Goal: Information Seeking & Learning: Learn about a topic

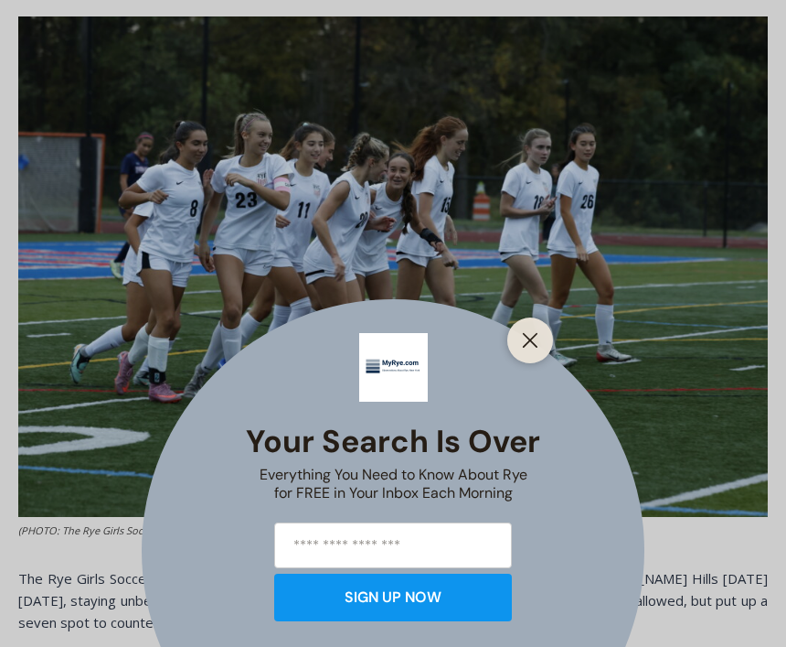
scroll to position [675, 0]
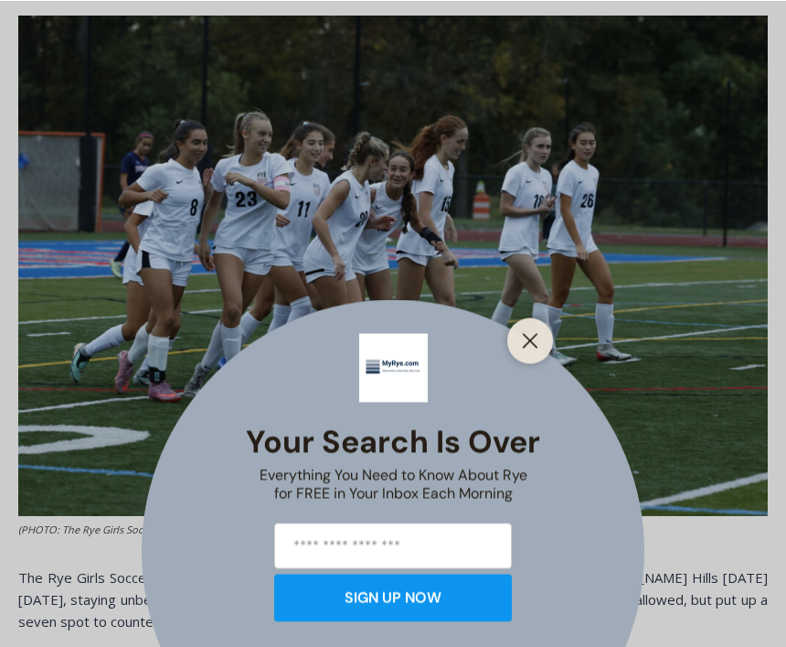
click at [530, 348] on icon "Close" at bounding box center [530, 340] width 16 height 16
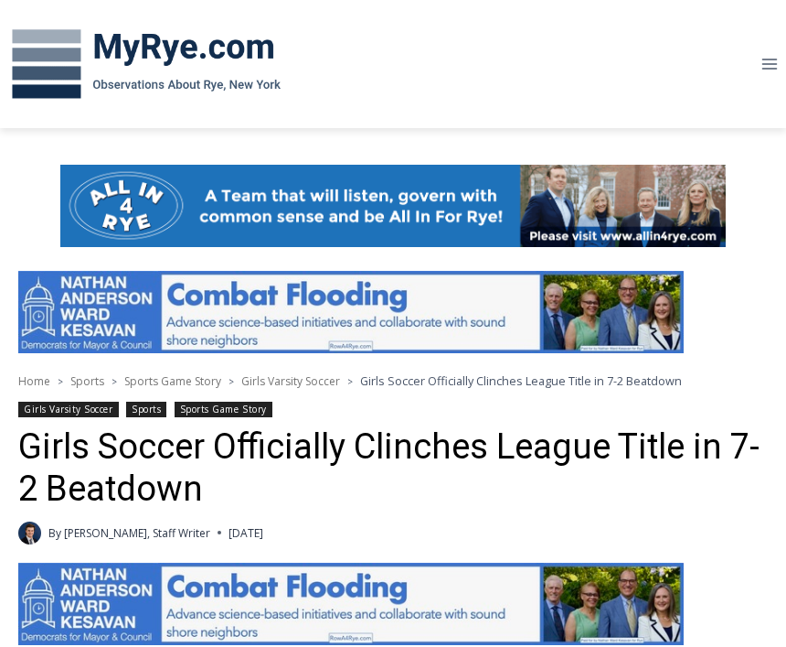
scroll to position [0, 0]
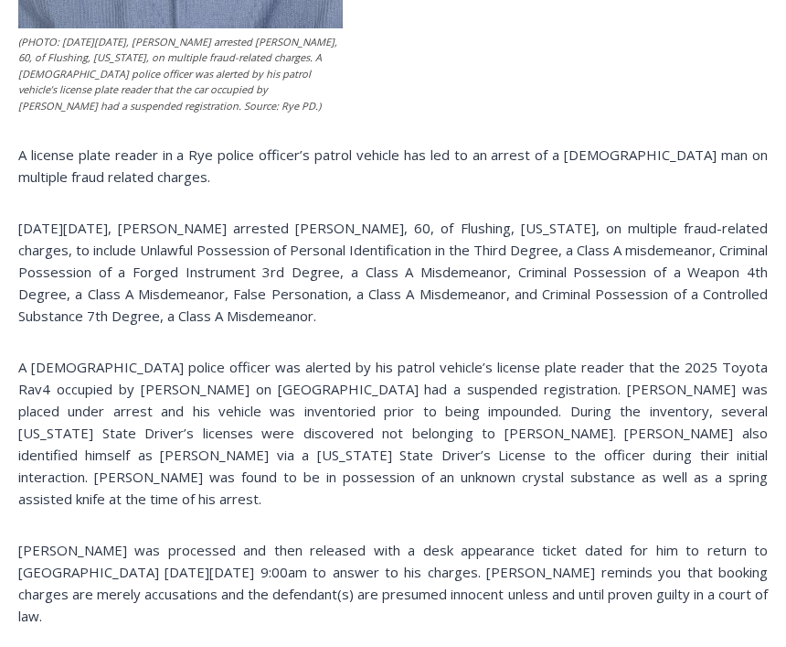
scroll to position [1064, 0]
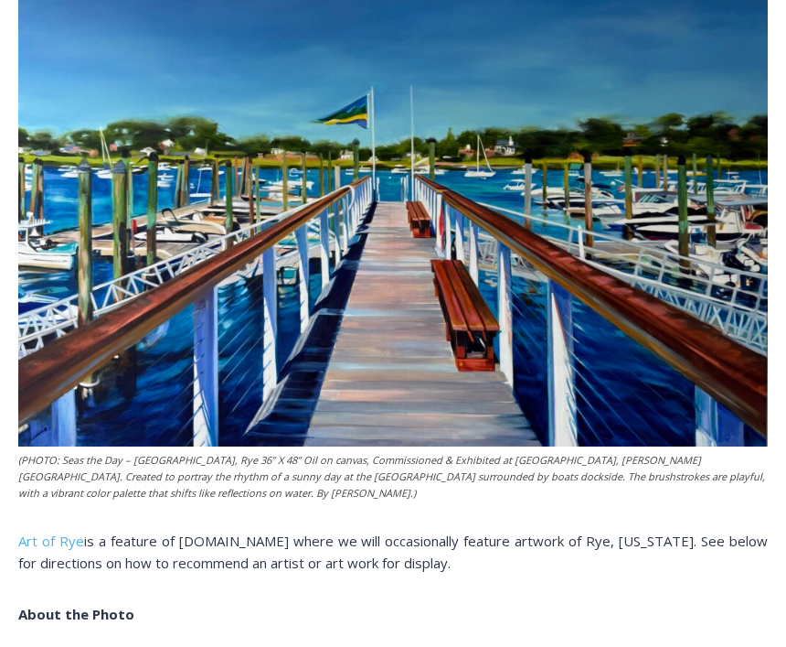
scroll to position [479, 0]
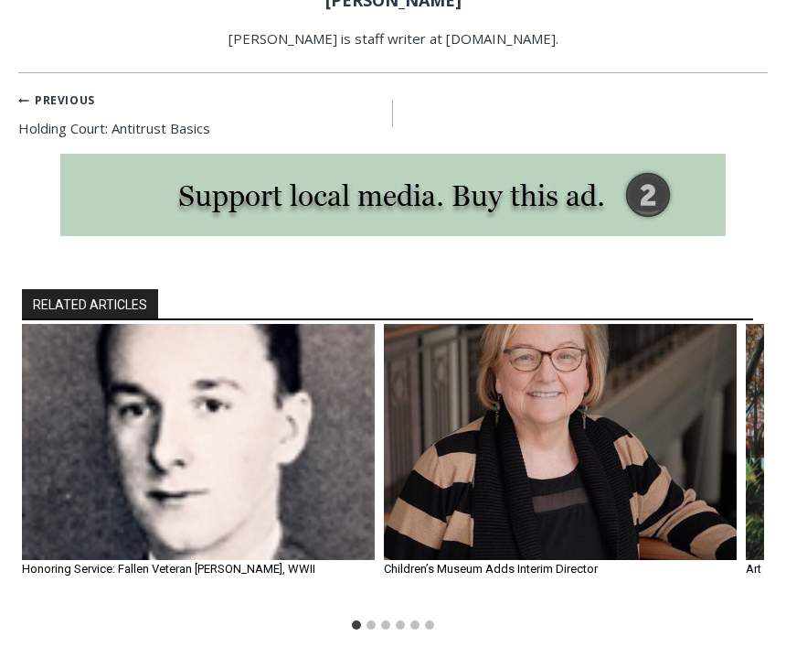
click at [146, 581] on div "RELATED ARTICLES Honoring Service: Fallen Veteran [PERSON_NAME], WWII By [PERSO…" at bounding box center [393, 462] width 786 height 443
click at [135, 543] on div "Honoring Service: Fallen Veteran [PERSON_NAME], WWII By [PERSON_NAME][GEOGRAPHI…" at bounding box center [198, 466] width 353 height 284
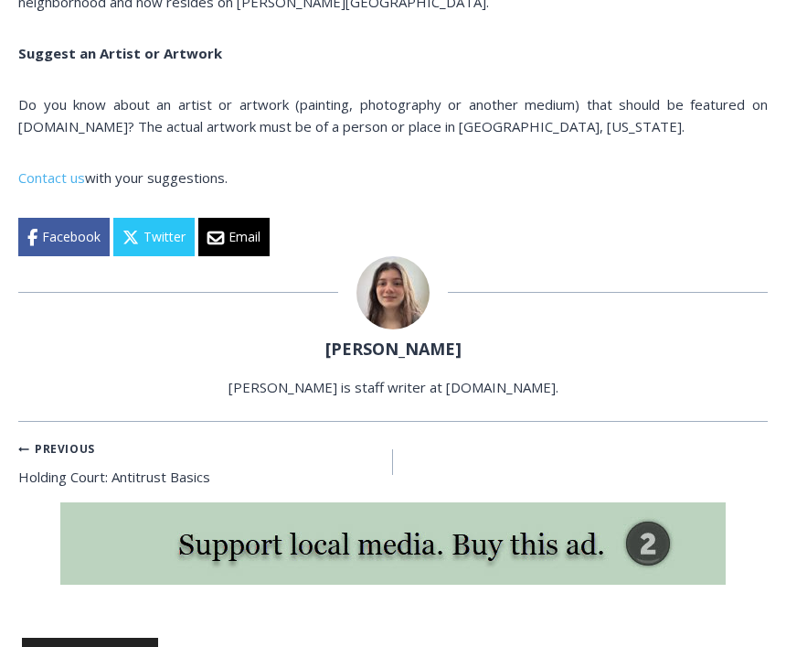
scroll to position [2070, 0]
